Goal: Transaction & Acquisition: Purchase product/service

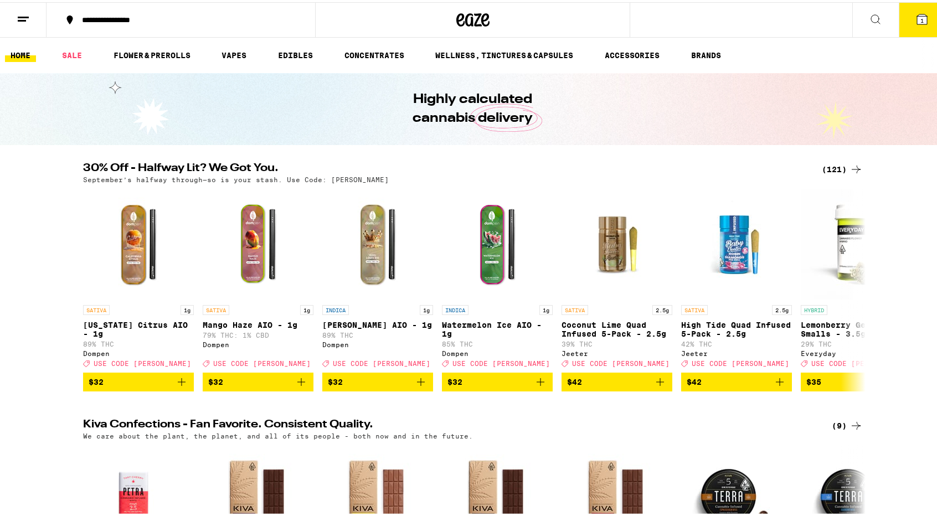
click at [826, 164] on div "(121)" at bounding box center [841, 167] width 41 height 13
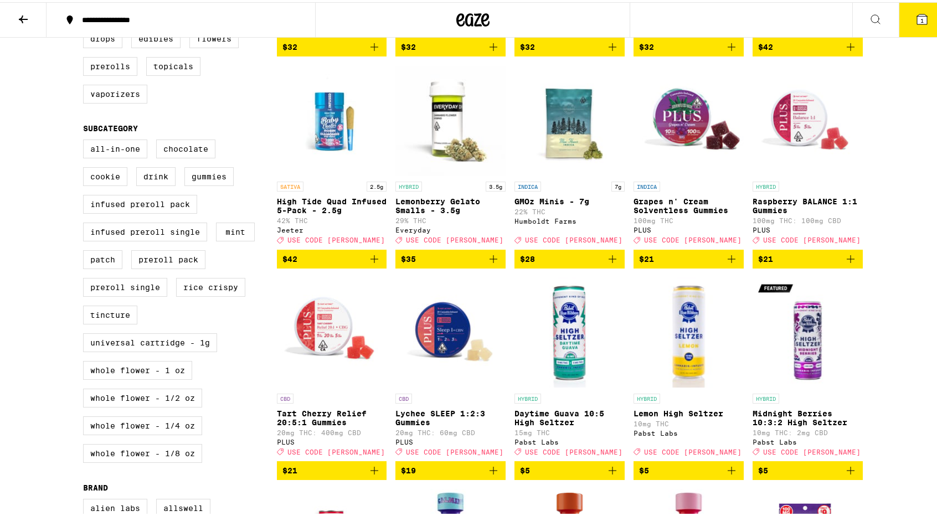
scroll to position [306, 0]
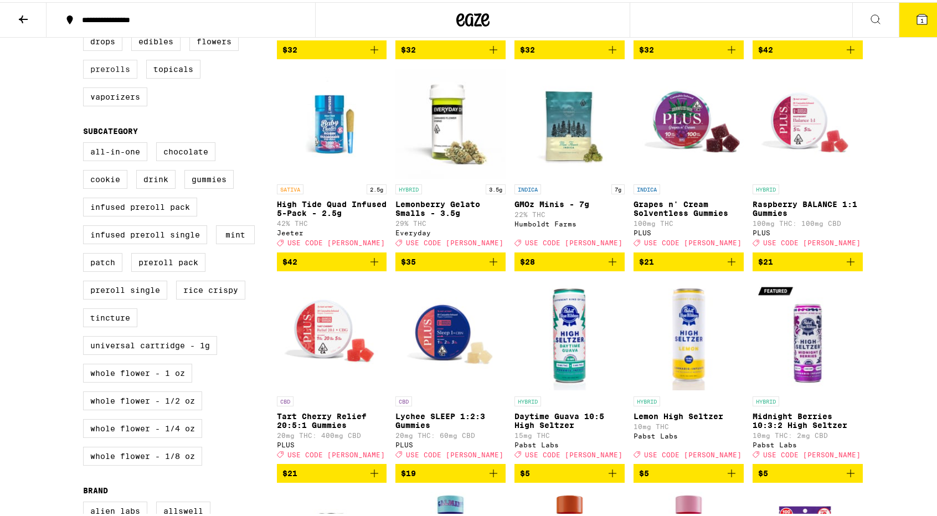
click at [110, 76] on label "Prerolls" at bounding box center [110, 67] width 54 height 19
click at [86, 32] on input "Prerolls" at bounding box center [85, 32] width 1 height 1
checkbox input "true"
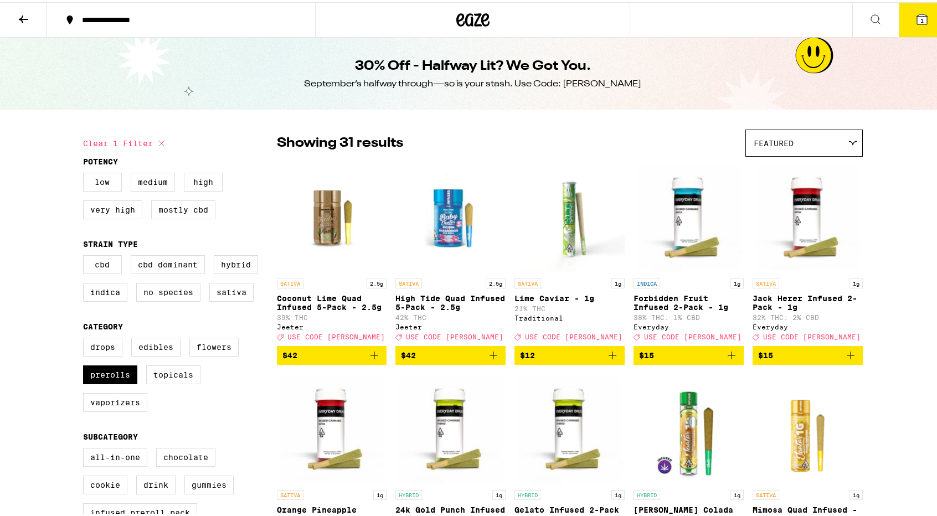
click at [922, 15] on button "1" at bounding box center [921, 18] width 46 height 34
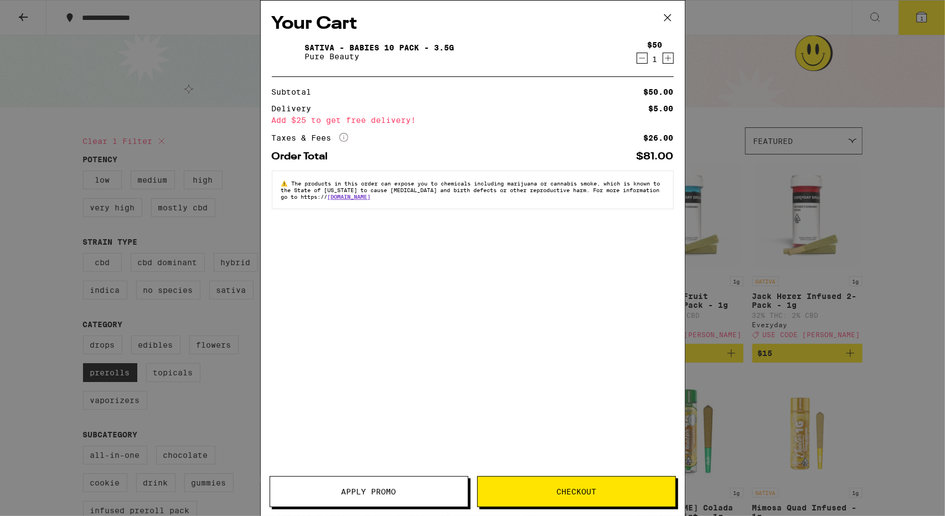
click at [438, 484] on button "Apply Promo" at bounding box center [369, 491] width 199 height 31
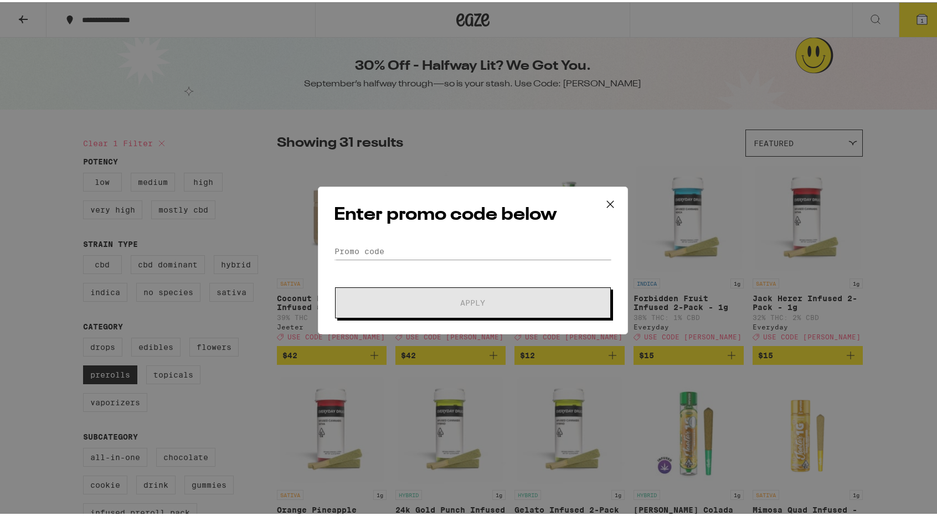
click at [421, 234] on div "Enter promo code below Promo Code Apply" at bounding box center [473, 258] width 310 height 148
click at [421, 252] on input "Promo Code" at bounding box center [473, 249] width 278 height 17
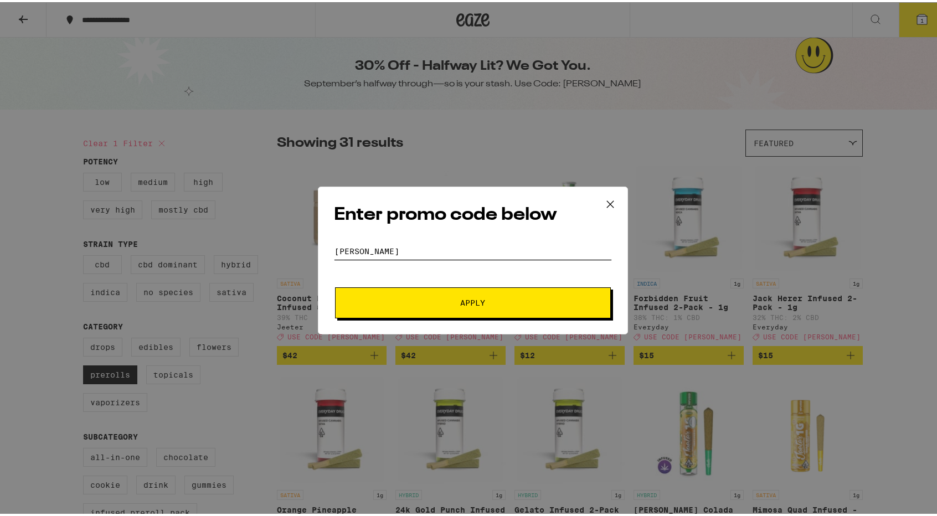
type input "[PERSON_NAME]"
click at [466, 297] on span "Apply" at bounding box center [472, 301] width 25 height 8
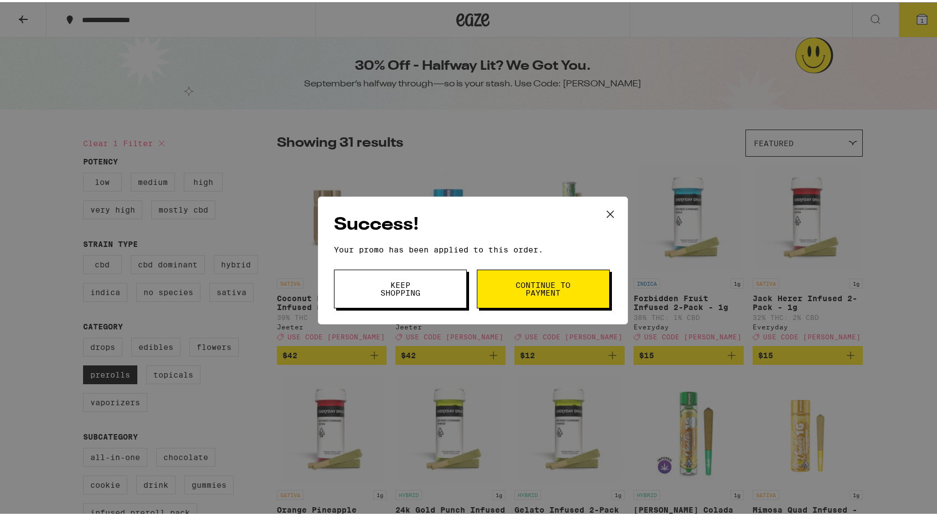
click at [525, 280] on span "Continue to payment" at bounding box center [543, 286] width 56 height 15
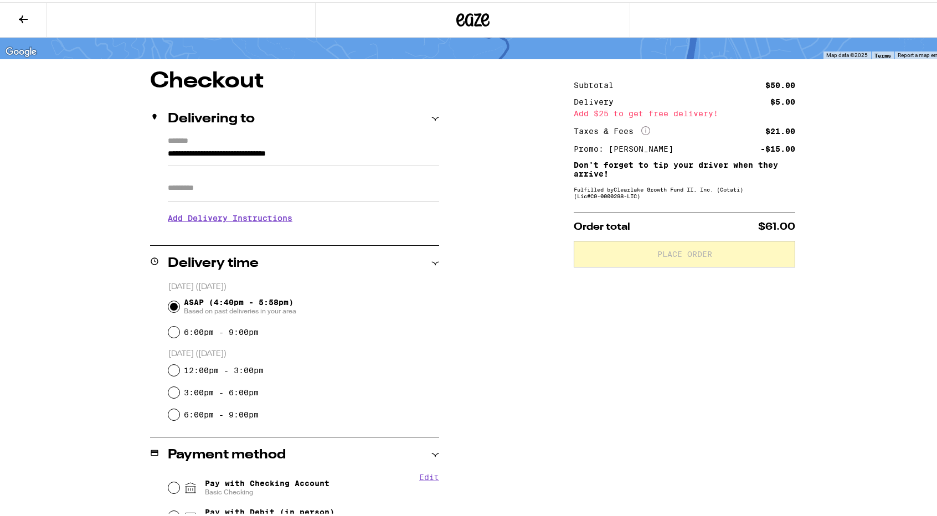
scroll to position [190, 0]
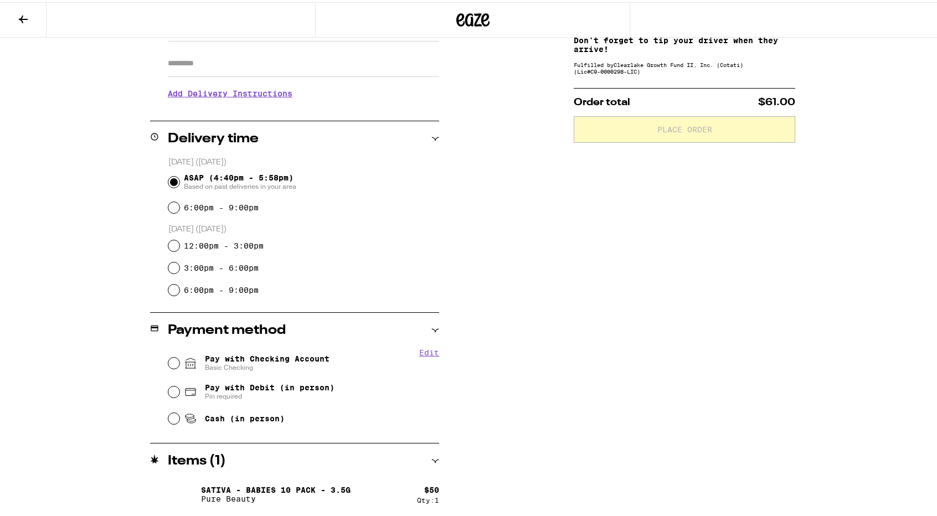
click at [293, 354] on span "Pay with Checking Account Basic Checking" at bounding box center [267, 361] width 125 height 18
click at [179, 355] on input "Pay with Checking Account Basic Checking" at bounding box center [173, 360] width 11 height 11
radio input "true"
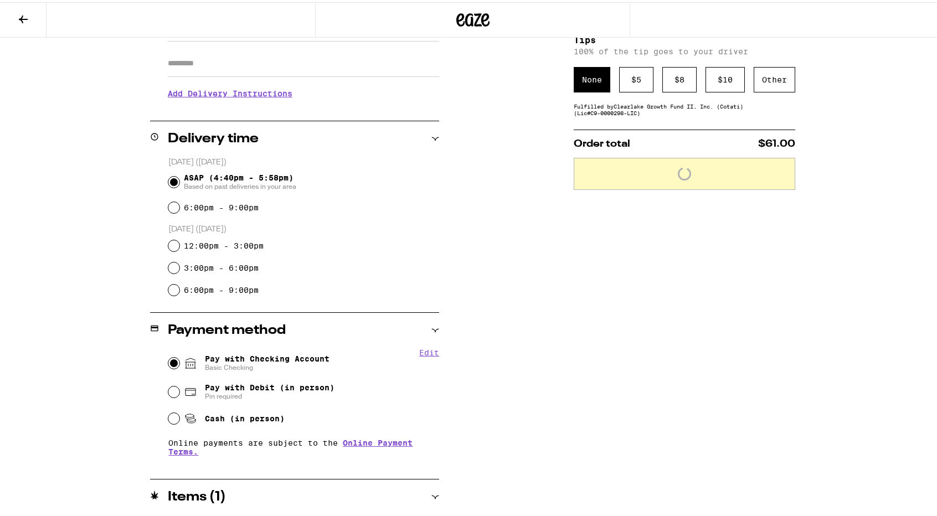
scroll to position [227, 0]
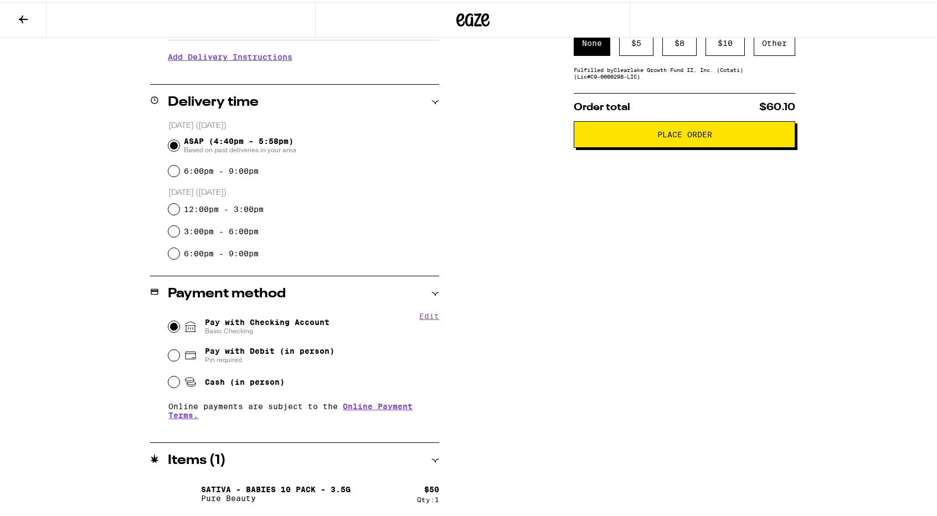
click at [604, 134] on span "Place Order" at bounding box center [684, 132] width 203 height 8
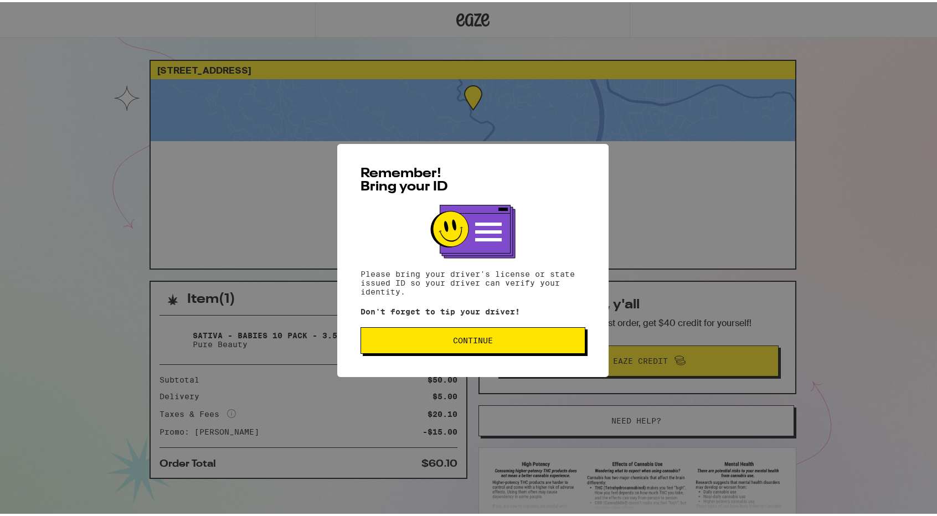
click at [469, 346] on button "Continue" at bounding box center [472, 338] width 225 height 27
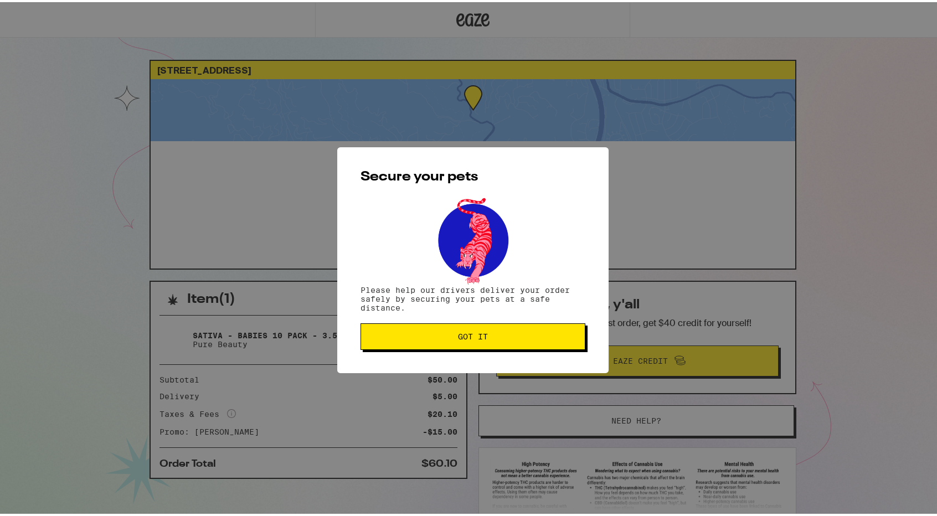
click at [469, 346] on button "Got it" at bounding box center [472, 334] width 225 height 27
